Goal: Task Accomplishment & Management: Manage account settings

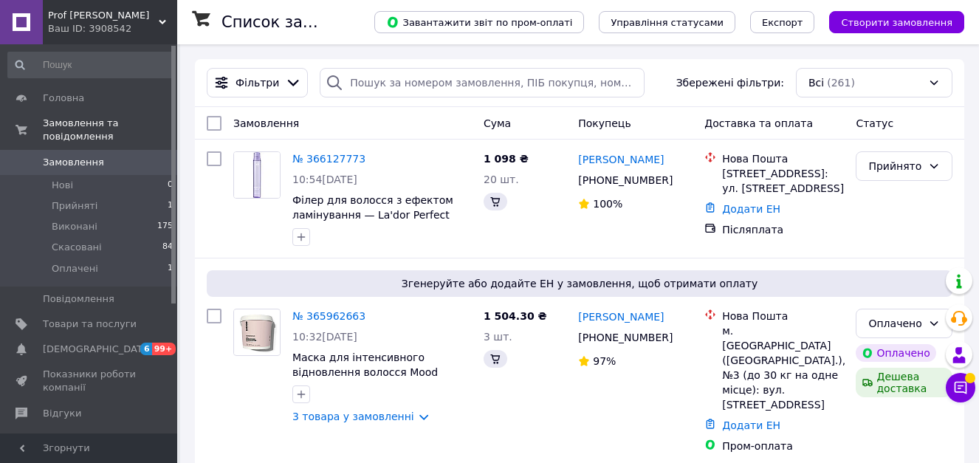
click at [389, 66] on div "Фільтри Збережені фільтри: Всі (261)" at bounding box center [580, 83] width 770 height 48
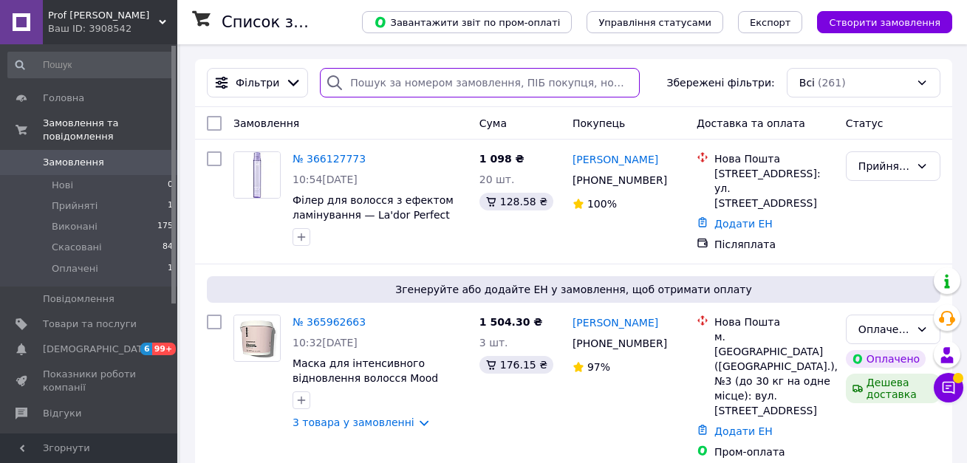
click at [384, 86] on input "search" at bounding box center [479, 83] width 319 height 30
paste input "[PERSON_NAME]"
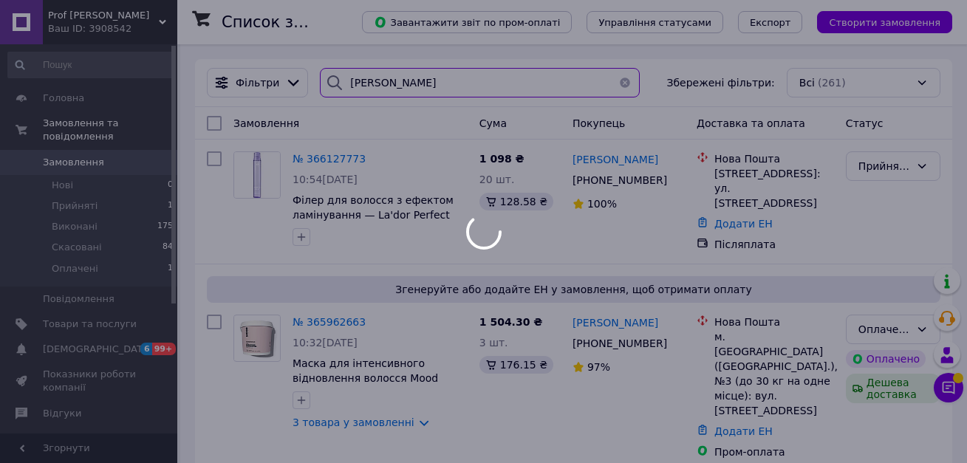
type input "[PERSON_NAME]"
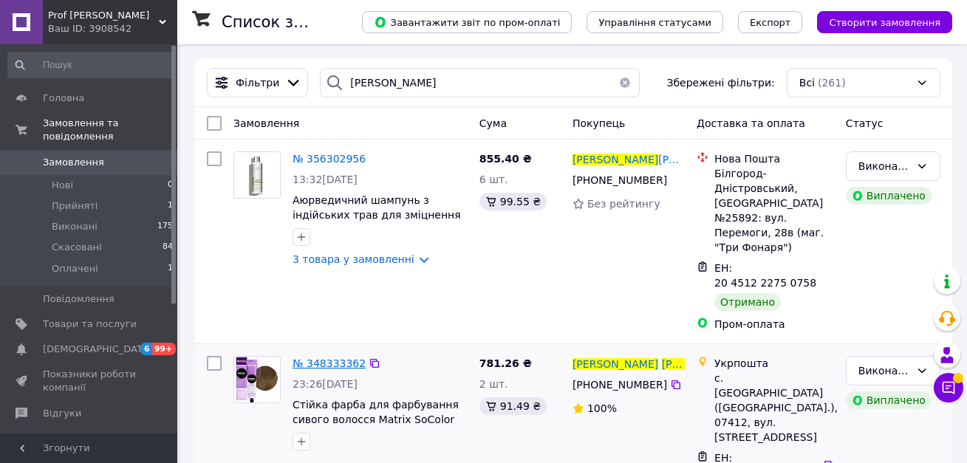
click at [318, 357] on span "№ 348333362" at bounding box center [328, 363] width 73 height 12
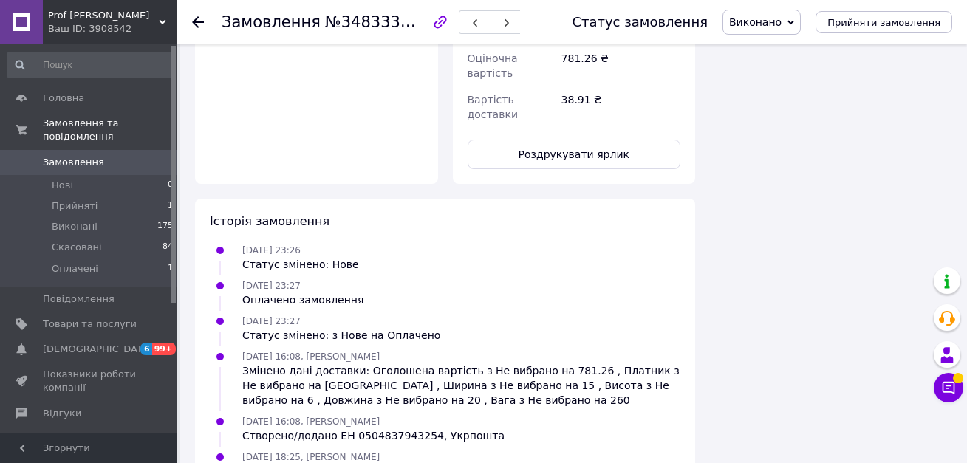
scroll to position [1013, 0]
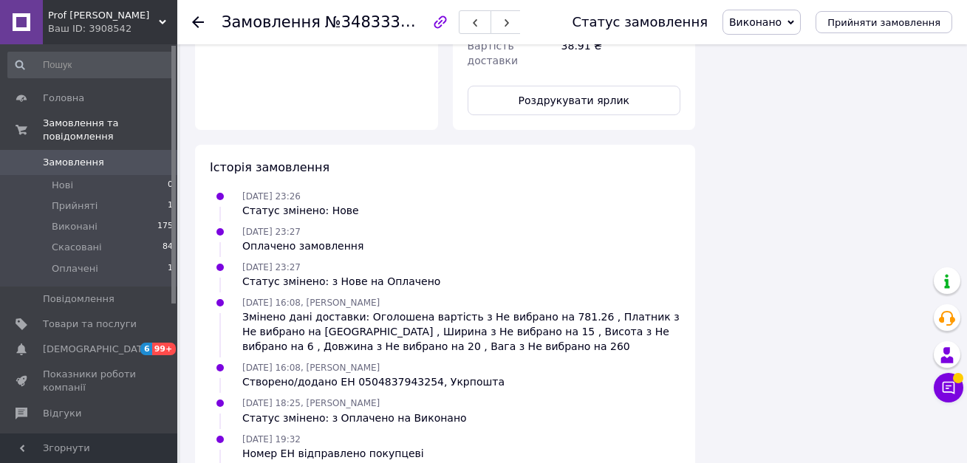
drag, startPoint x: 965, startPoint y: 397, endPoint x: 979, endPoint y: 247, distance: 150.5
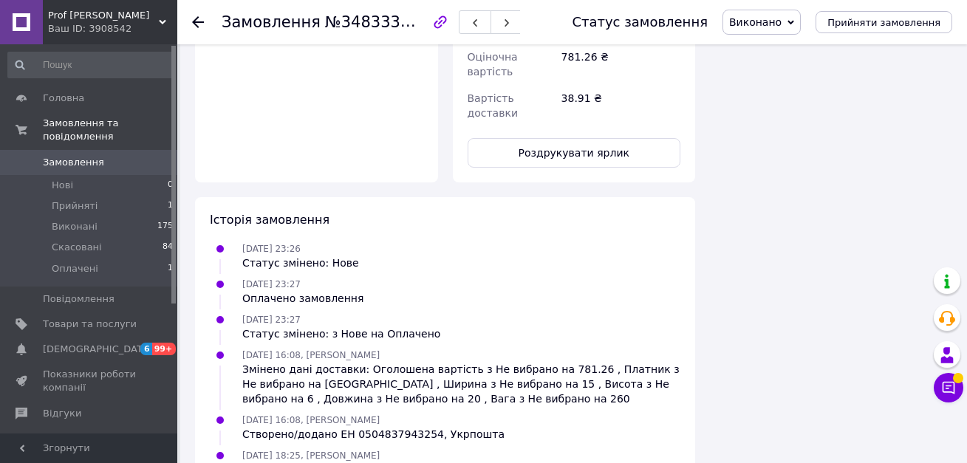
scroll to position [959, 0]
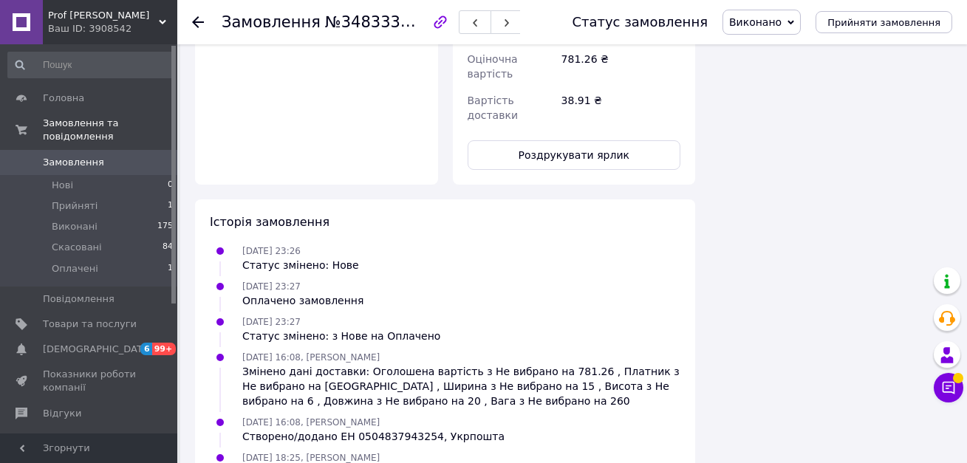
click at [198, 24] on icon at bounding box center [198, 22] width 12 height 12
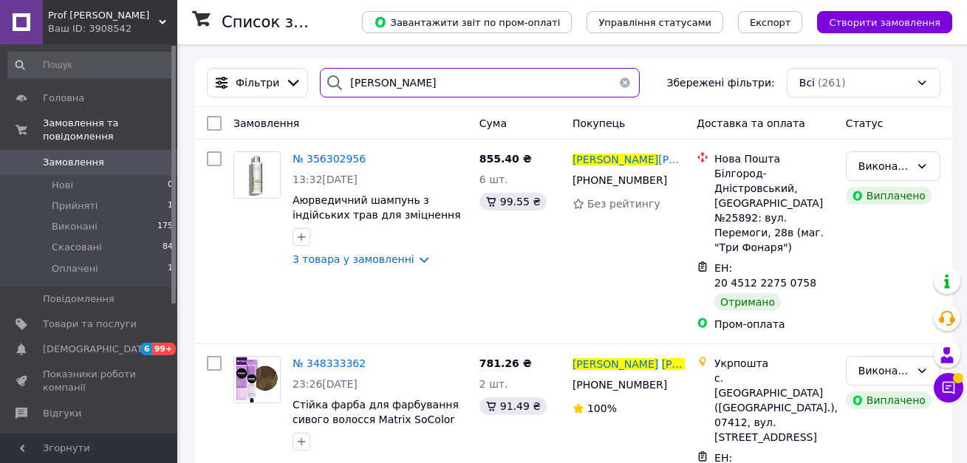
drag, startPoint x: 482, startPoint y: 86, endPoint x: 140, endPoint y: 47, distance: 343.5
click at [140, 47] on div "Prof [PERSON_NAME] Ваш ID: 3908542 Сайт Prof [PERSON_NAME] покупця Перевірити с…" at bounding box center [483, 425] width 967 height 851
paste input "унцев [PERSON_NAME]"
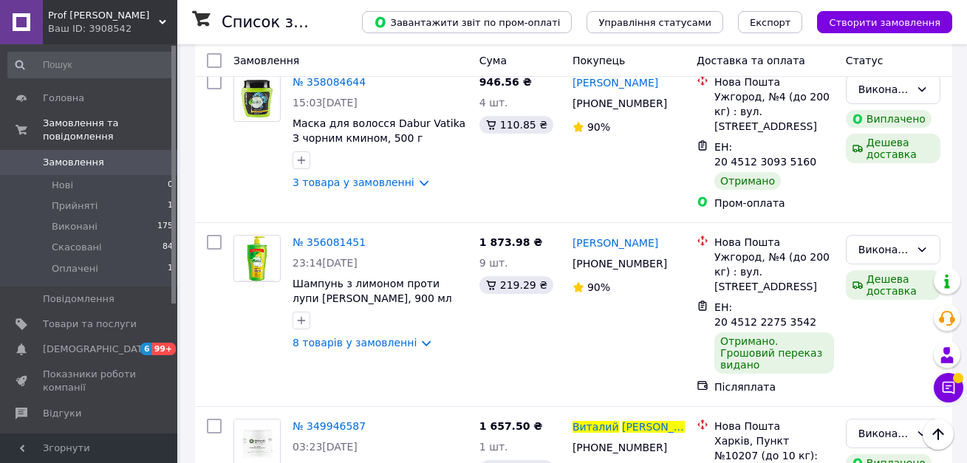
scroll to position [312, 0]
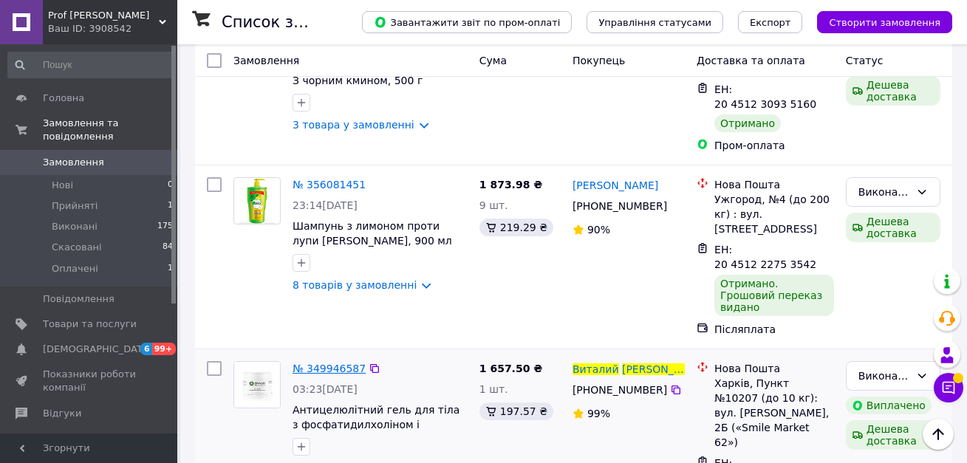
type input "[PERSON_NAME]"
click at [338, 363] on span "№ 349946587" at bounding box center [328, 369] width 73 height 12
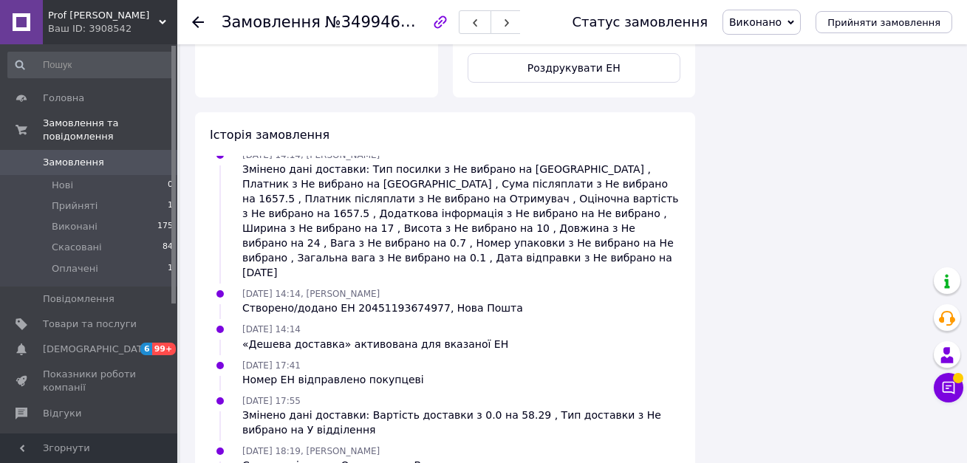
scroll to position [1010, 0]
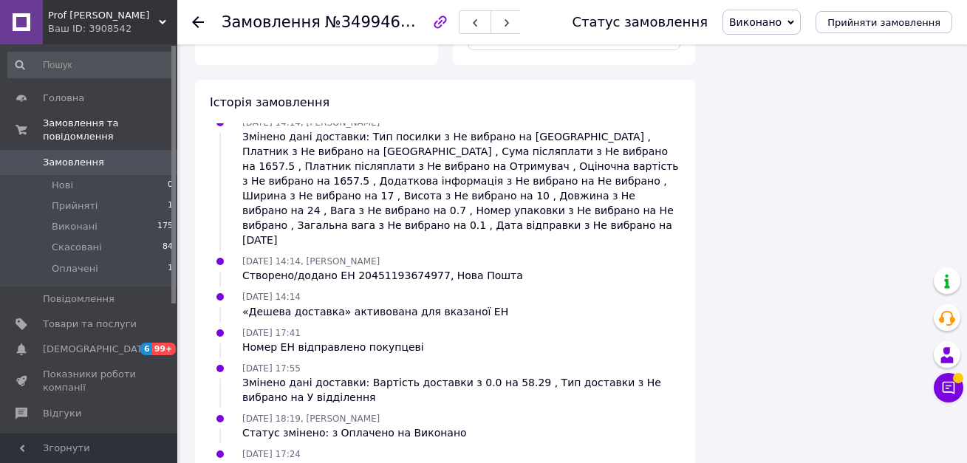
click at [195, 19] on use at bounding box center [198, 22] width 12 height 12
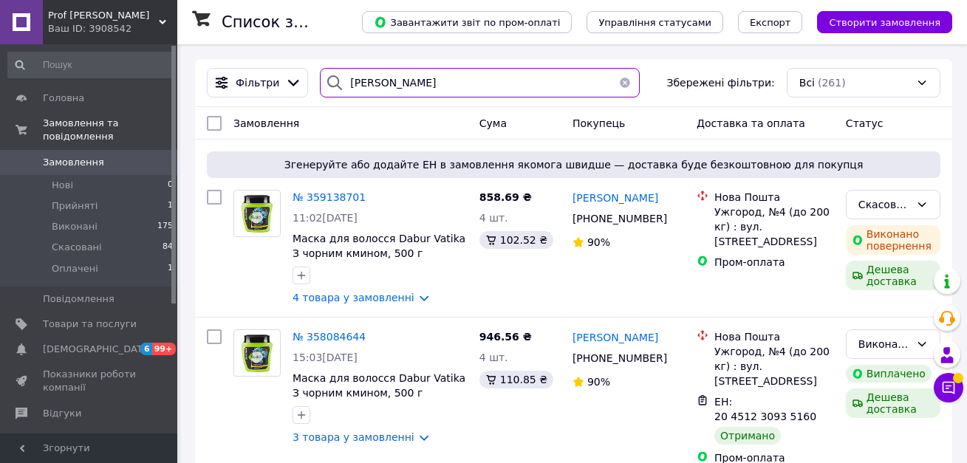
drag, startPoint x: 423, startPoint y: 85, endPoint x: 182, endPoint y: 58, distance: 242.3
click at [182, 63] on div "Список замовлень Завантажити звіт по пром-оплаті Управління статусами Експорт С…" at bounding box center [573, 454] width 787 height 821
paste input "олоп Амина"
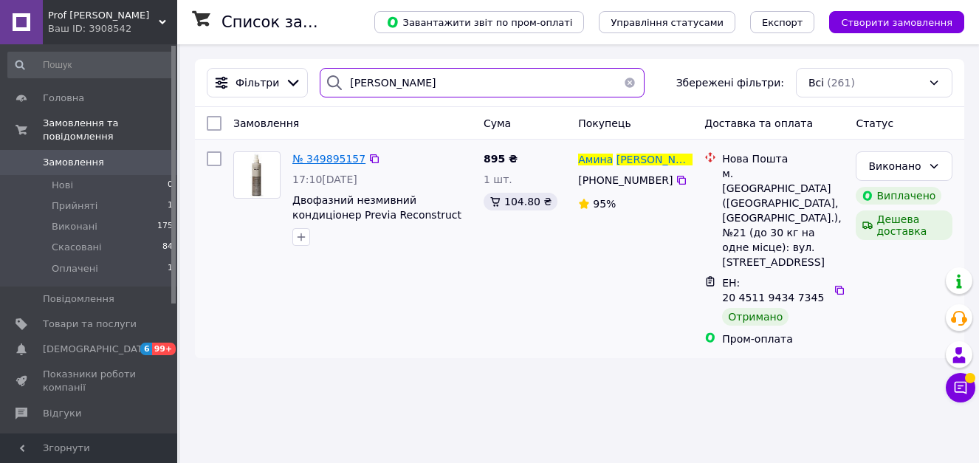
type input "[PERSON_NAME]"
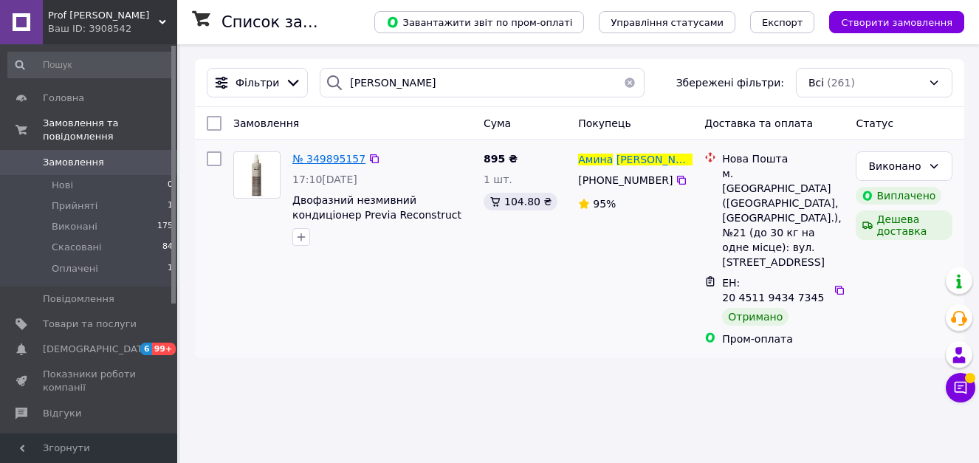
click at [324, 160] on span "№ 349895157" at bounding box center [328, 159] width 73 height 12
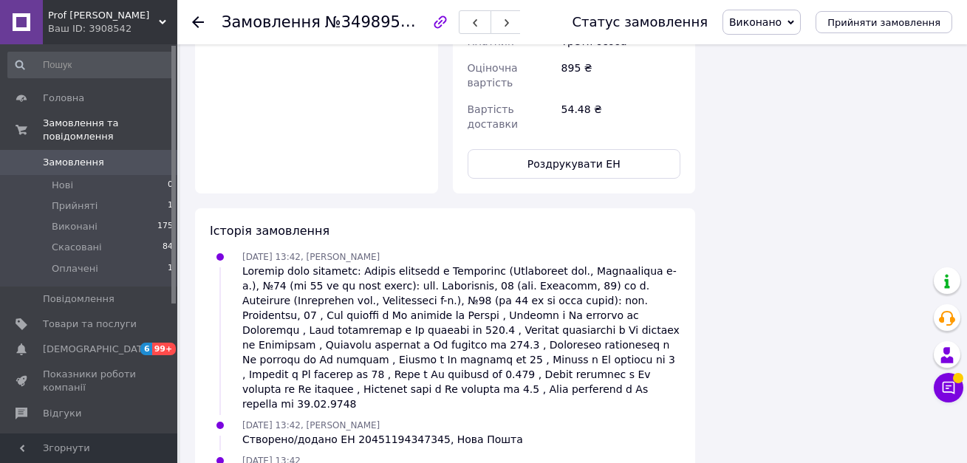
scroll to position [1049, 0]
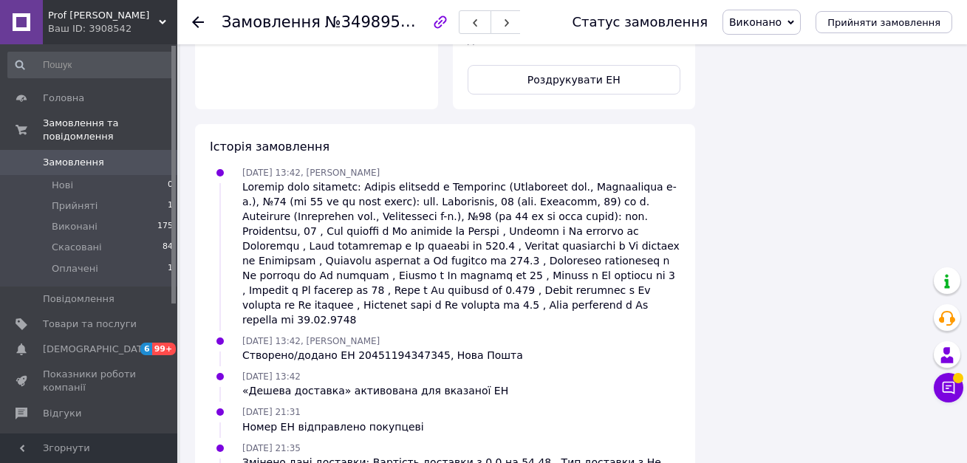
click at [196, 29] on div at bounding box center [198, 22] width 12 height 15
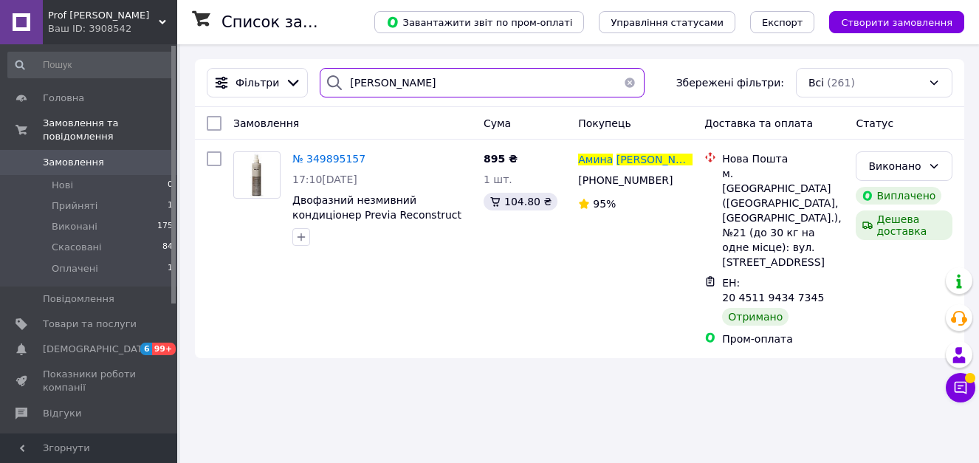
drag, startPoint x: 445, startPoint y: 93, endPoint x: 231, endPoint y: 66, distance: 215.2
click at [231, 66] on div "Фільтри [PERSON_NAME] Збережені фільтри: Всі (261)" at bounding box center [580, 83] width 770 height 48
paste input "[PERSON_NAME] [PERSON_NAME]"
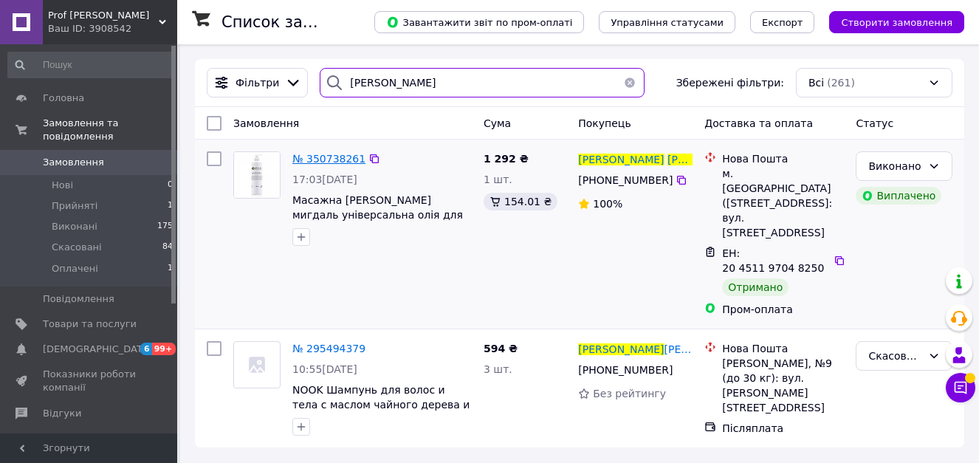
type input "[PERSON_NAME]"
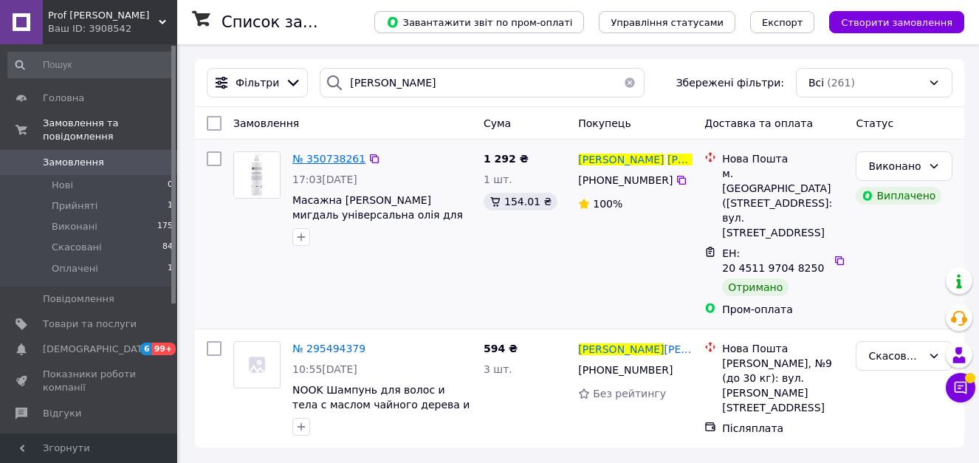
click at [343, 162] on span "№ 350738261" at bounding box center [328, 159] width 73 height 12
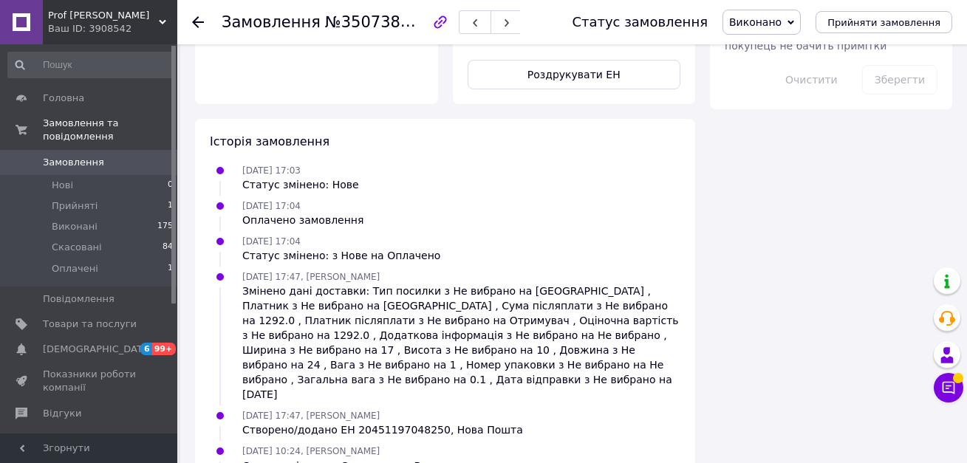
scroll to position [843, 0]
